Goal: Information Seeking & Learning: Learn about a topic

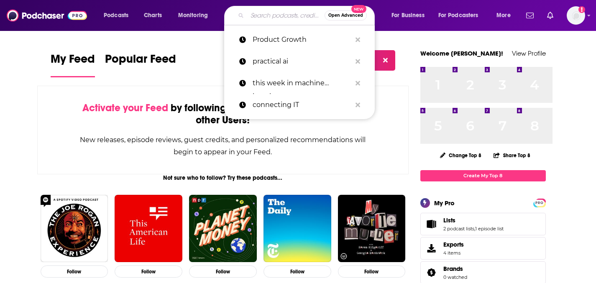
click at [305, 17] on input "Search podcasts, credits, & more..." at bounding box center [285, 15] width 77 height 13
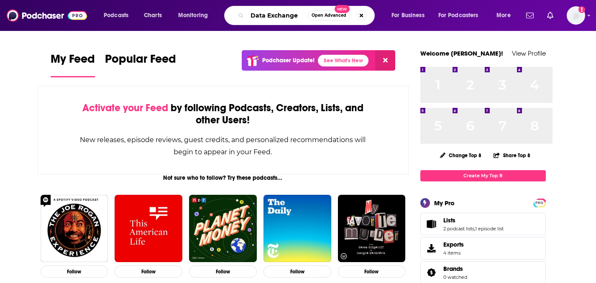
scroll to position [0, 36]
type input "Data Exchange"
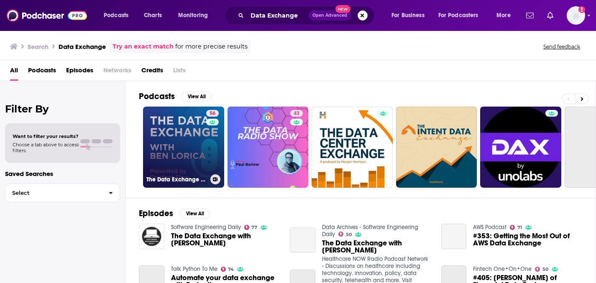
click at [213, 170] on link "56 The Data Exchange with [PERSON_NAME]" at bounding box center [183, 147] width 81 height 81
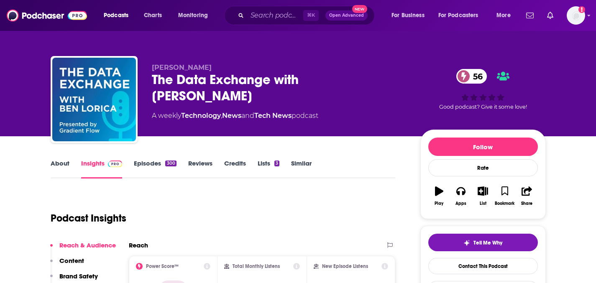
click at [51, 179] on link "About" at bounding box center [60, 168] width 19 height 19
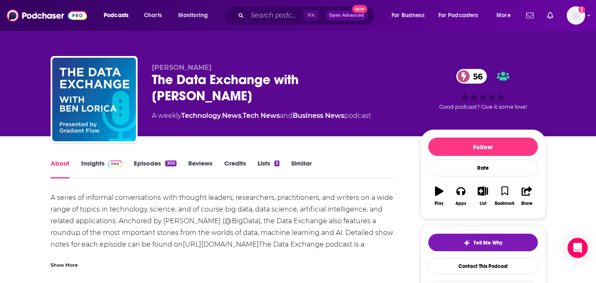
click at [166, 179] on link "Episodes 300" at bounding box center [155, 168] width 42 height 19
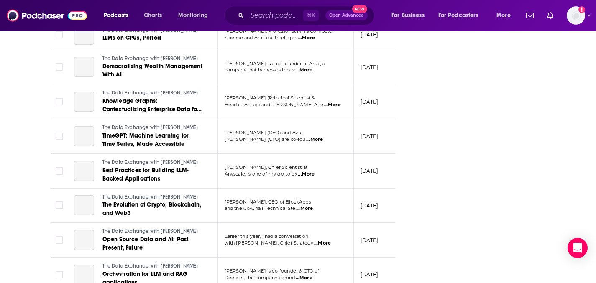
scroll to position [3199, 0]
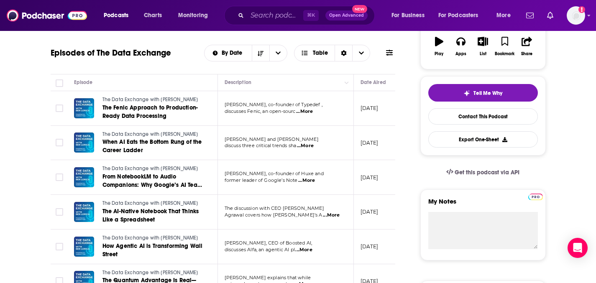
scroll to position [135, 0]
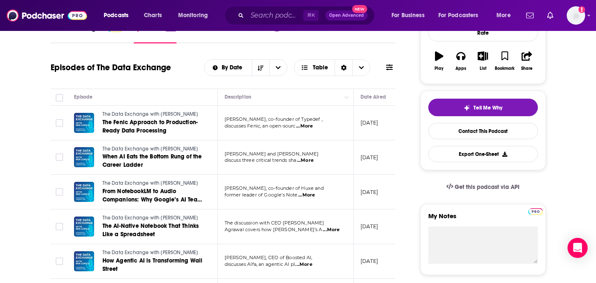
click at [51, 44] on link "About" at bounding box center [60, 33] width 19 height 19
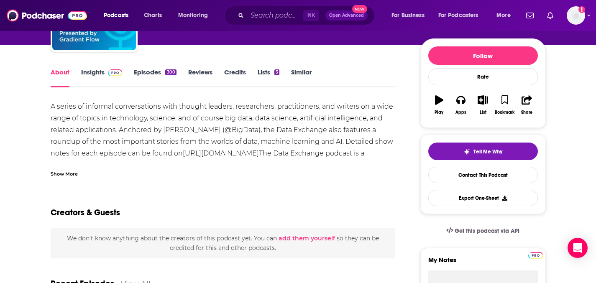
scroll to position [70, 0]
